Goal: Task Accomplishment & Management: Manage account settings

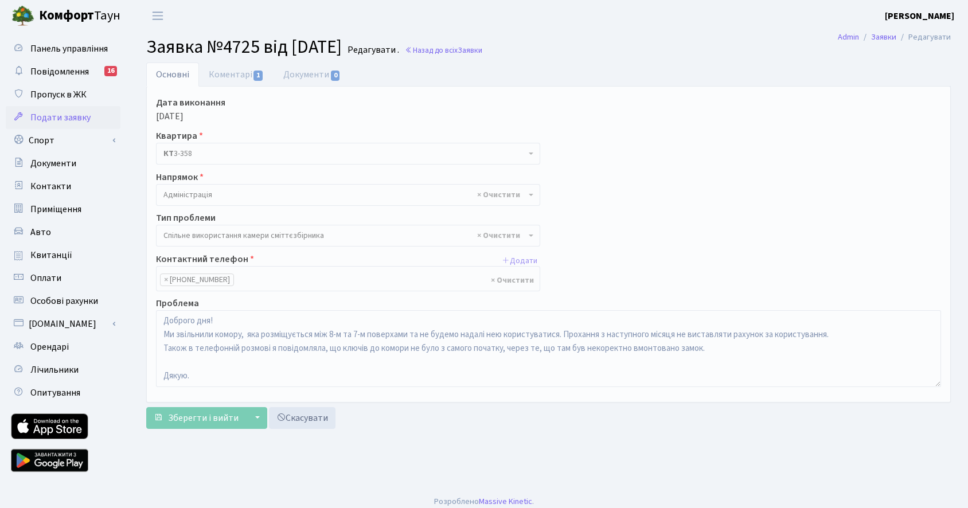
select select "34"
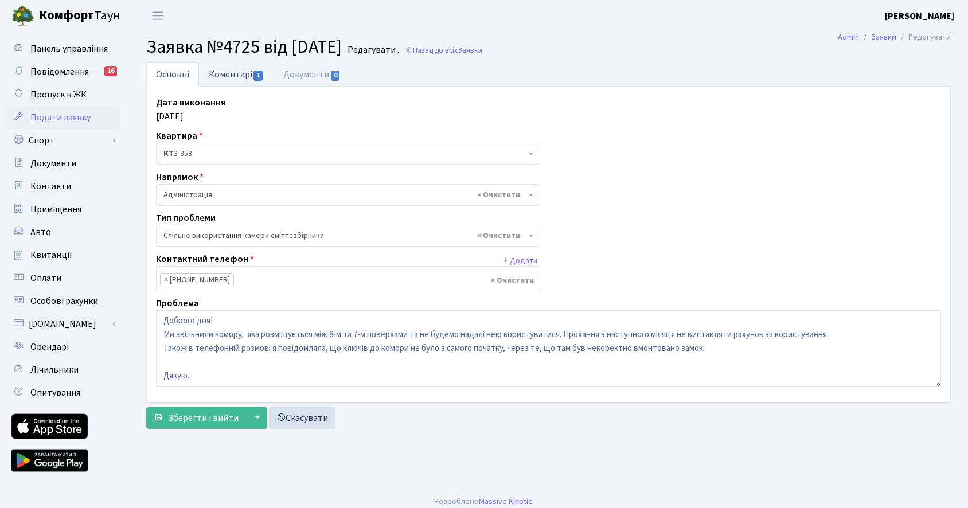
click at [233, 79] on link "Коментарі 1" at bounding box center [236, 75] width 75 height 24
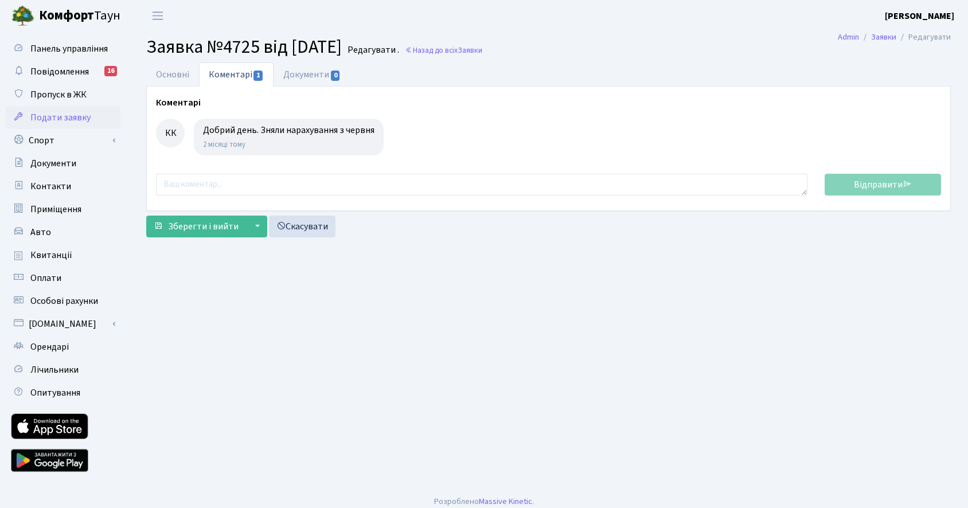
click at [59, 120] on span "Подати заявку" at bounding box center [60, 117] width 60 height 13
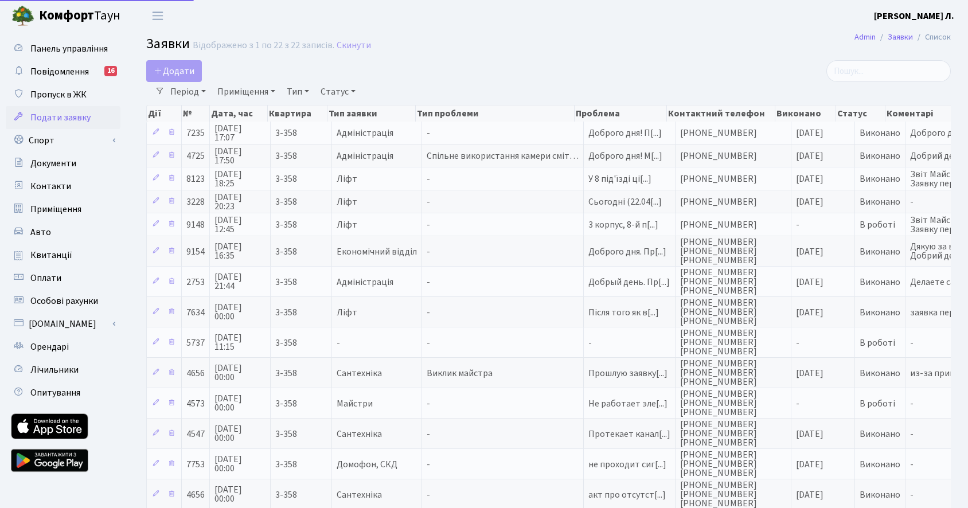
select select "25"
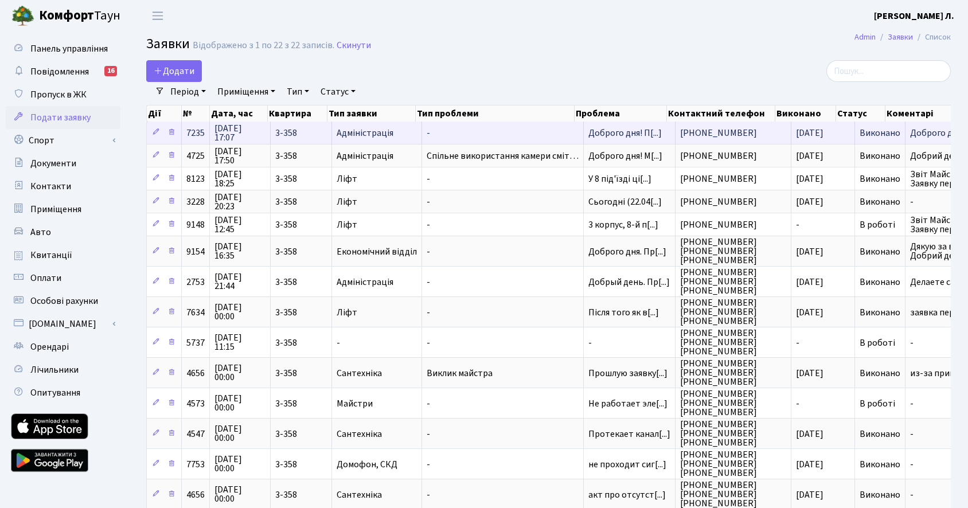
click at [399, 126] on td "Адміністрація" at bounding box center [377, 133] width 90 height 22
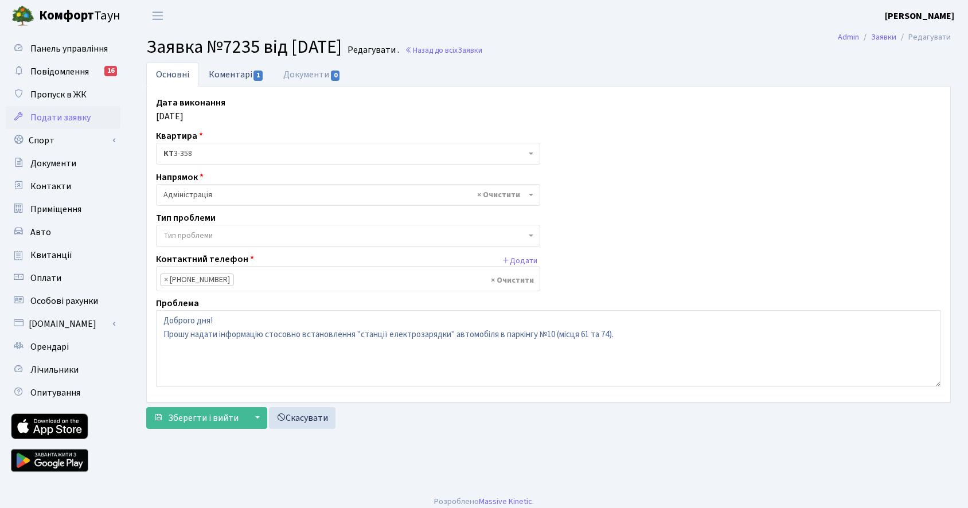
click at [236, 77] on link "Коментарі 1" at bounding box center [236, 75] width 75 height 24
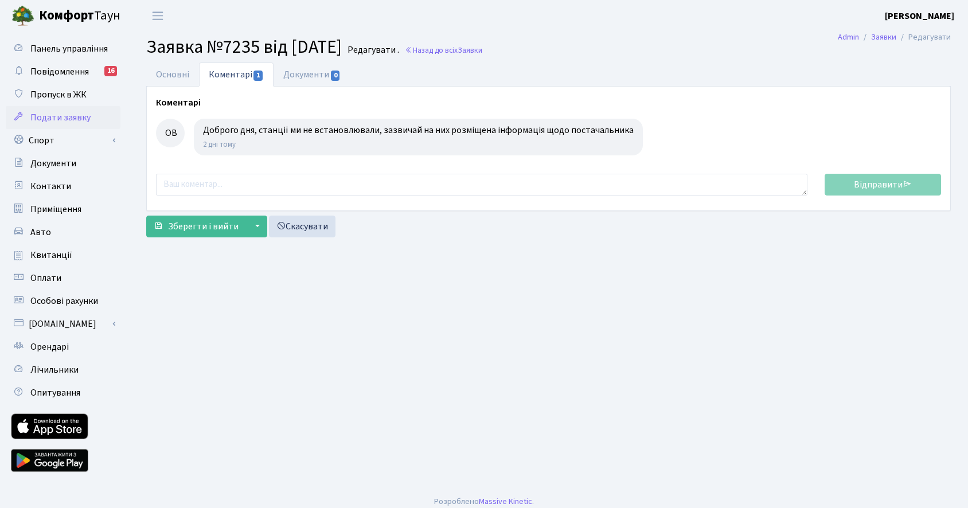
click at [171, 139] on div "ОВ" at bounding box center [170, 133] width 29 height 29
click at [61, 21] on b "Комфорт" at bounding box center [66, 15] width 55 height 18
